Goal: Navigation & Orientation: Find specific page/section

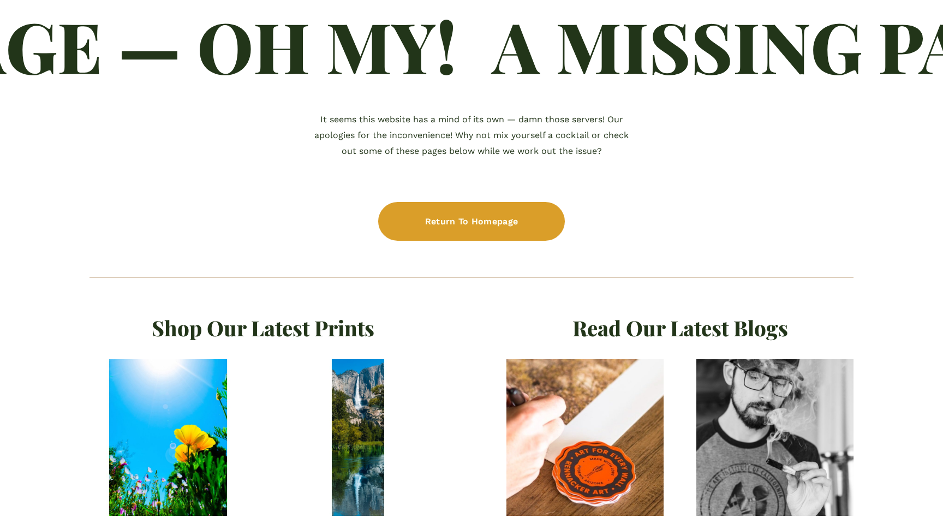
click at [175, 330] on h2 "Shop Our Latest Prints" at bounding box center [263, 328] width 347 height 28
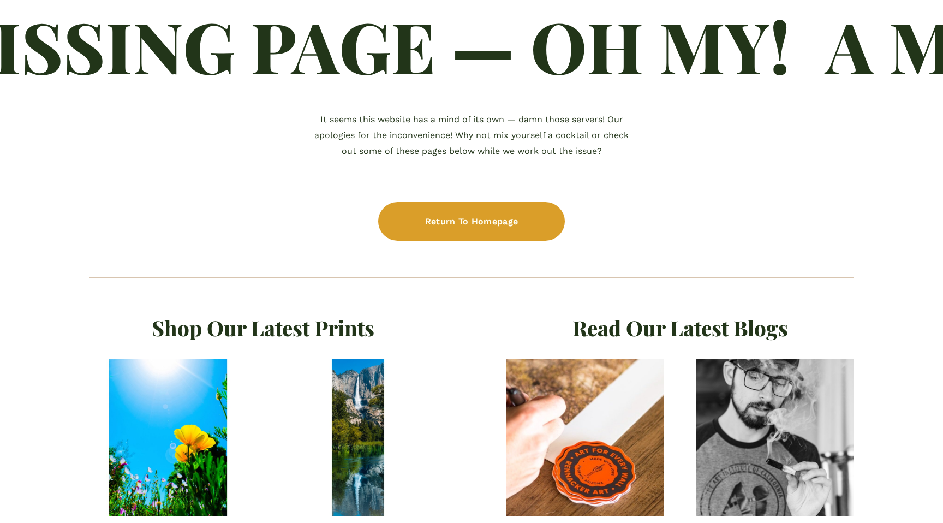
click at [197, 383] on img at bounding box center [168, 437] width 157 height 157
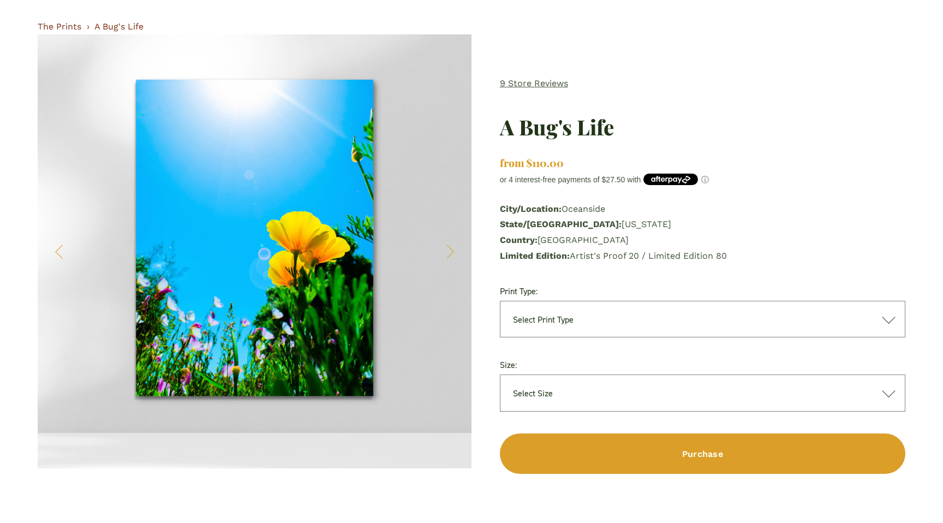
click at [72, 27] on link "The Prints" at bounding box center [60, 26] width 44 height 10
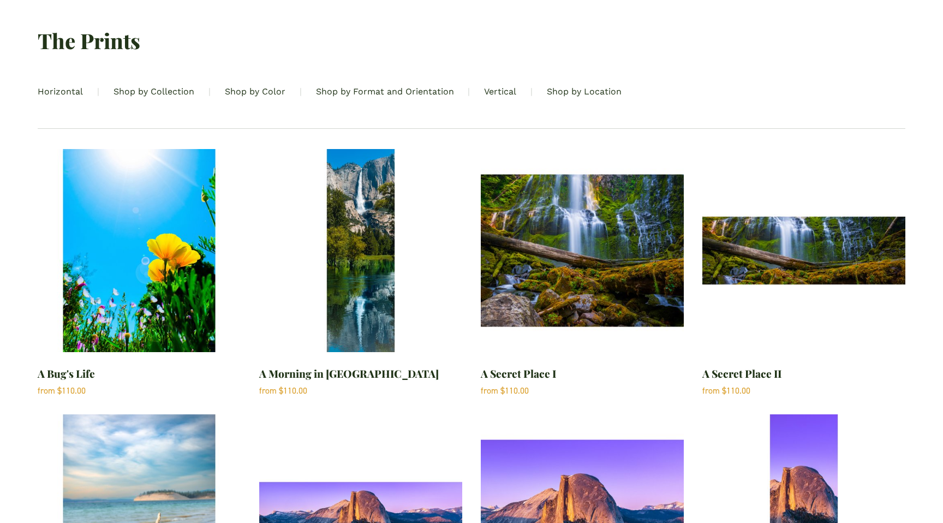
scroll to position [1, 0]
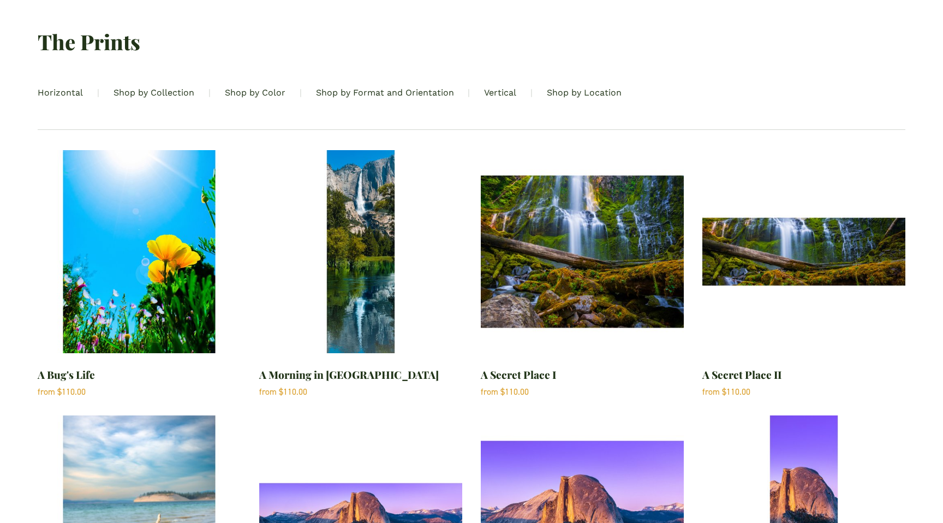
click at [552, 89] on link "Shop by Location" at bounding box center [584, 93] width 75 height 16
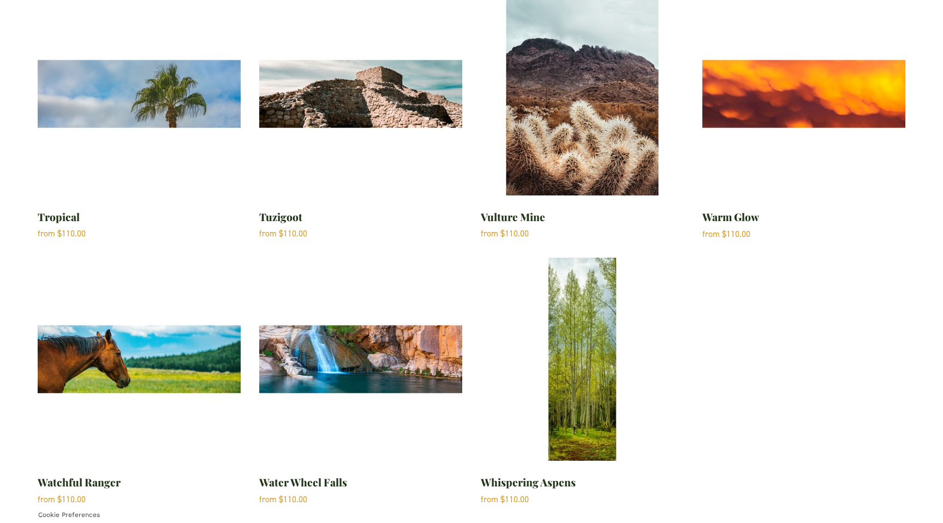
scroll to position [3594, 0]
